Goal: Transaction & Acquisition: Purchase product/service

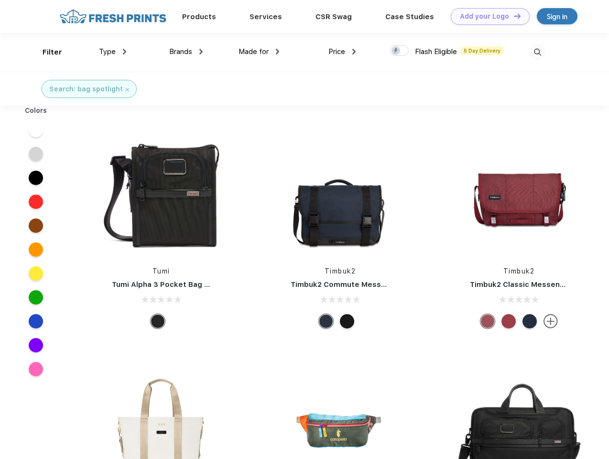
scroll to position [0, 0]
click at [487, 16] on link "Add your Logo Design Tool" at bounding box center [490, 16] width 79 height 17
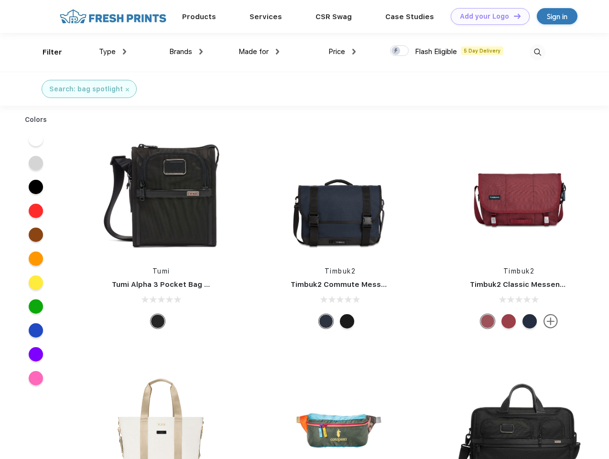
click at [0, 0] on div "Design Tool" at bounding box center [0, 0] width 0 height 0
click at [513, 16] on link "Add your Logo Design Tool" at bounding box center [490, 16] width 79 height 17
click at [46, 52] on div "Filter" at bounding box center [53, 52] width 20 height 11
click at [113, 52] on span "Type" at bounding box center [107, 51] width 17 height 9
click at [186, 52] on span "Brands" at bounding box center [180, 51] width 23 height 9
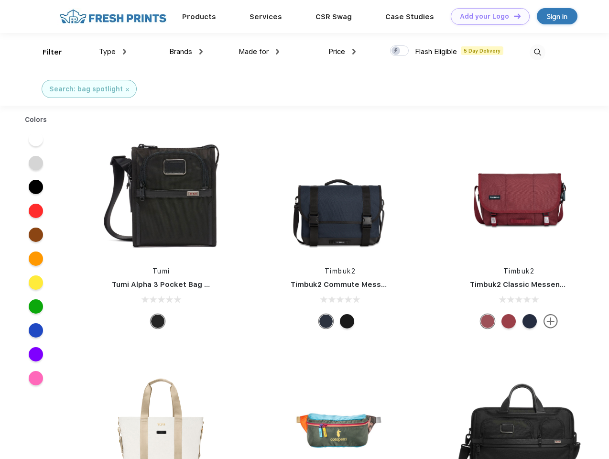
click at [259, 52] on span "Made for" at bounding box center [254, 51] width 30 height 9
click at [342, 52] on span "Price" at bounding box center [336, 51] width 17 height 9
click at [400, 51] on div at bounding box center [399, 50] width 19 height 11
click at [396, 51] on input "checkbox" at bounding box center [393, 48] width 6 height 6
click at [537, 52] on img at bounding box center [538, 52] width 16 height 16
